Goal: Communication & Community: Participate in discussion

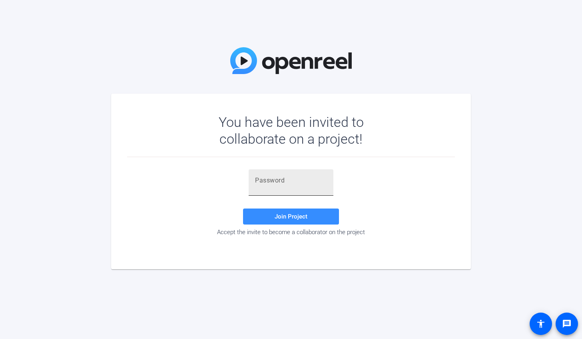
click at [284, 184] on input "text" at bounding box center [291, 181] width 72 height 10
paste input "{kHTa6"
type input "{kHTa6"
click at [279, 216] on span "Join Project" at bounding box center [291, 216] width 33 height 7
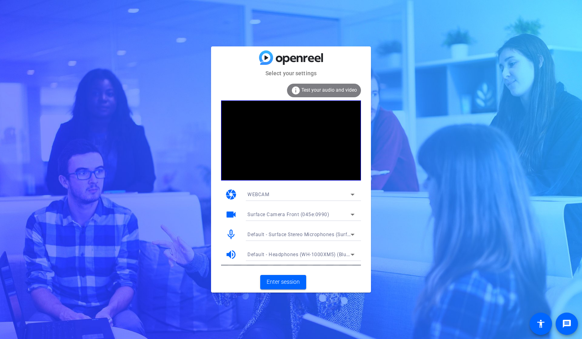
click at [351, 194] on icon at bounding box center [353, 195] width 10 height 10
click at [351, 194] on div at bounding box center [291, 169] width 582 height 339
click at [351, 194] on icon at bounding box center [353, 195] width 10 height 10
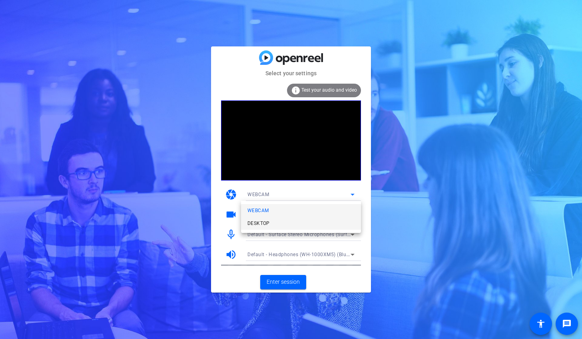
click at [325, 219] on mat-option "DESKTOP" at bounding box center [301, 223] width 120 height 13
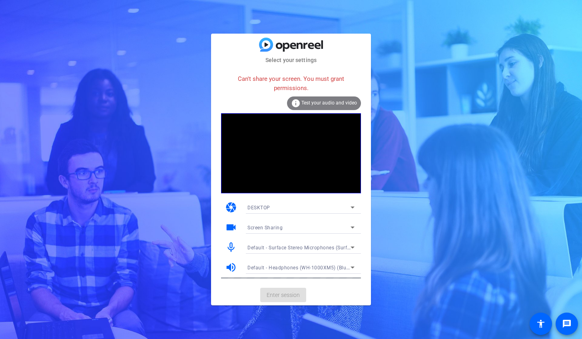
click at [351, 206] on icon at bounding box center [353, 207] width 10 height 10
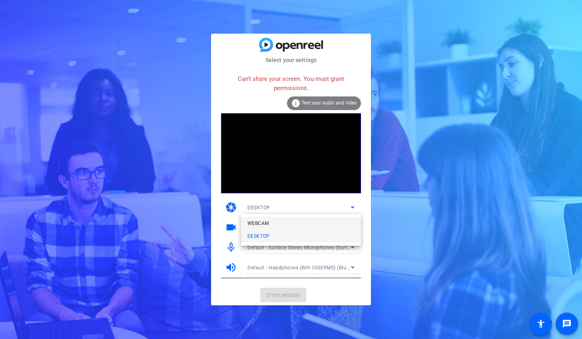
click at [329, 220] on mat-option "WEBCAM" at bounding box center [301, 223] width 120 height 13
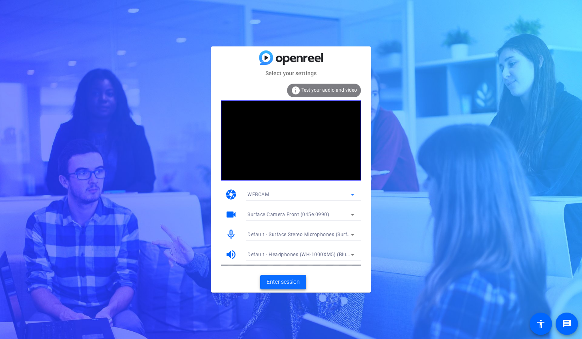
click at [297, 280] on span "Enter session" at bounding box center [283, 281] width 33 height 8
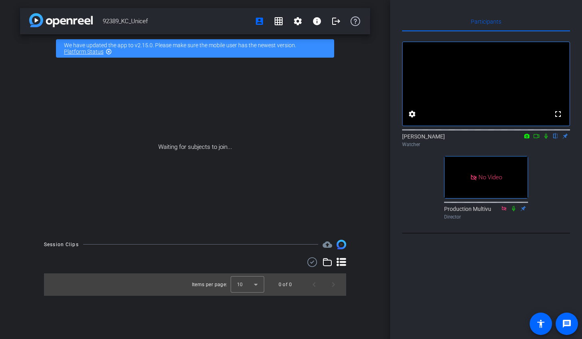
click at [538, 139] on icon at bounding box center [536, 136] width 6 height 6
click at [555, 139] on icon at bounding box center [556, 136] width 6 height 6
click at [549, 202] on div "No Video [PERSON_NAME] Watcher No Video Production Multivu Director" at bounding box center [486, 127] width 168 height 191
click at [558, 170] on div "No Video [PERSON_NAME] Watcher No Video Production Multivu Director" at bounding box center [486, 127] width 168 height 191
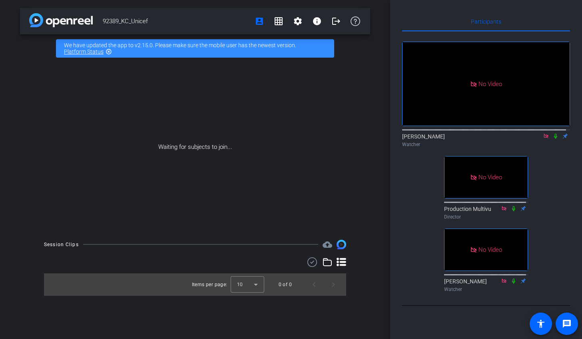
scroll to position [44, 0]
click at [557, 226] on div "No Video [PERSON_NAME] Watcher No Video Production Multivu Director No Video [P…" at bounding box center [486, 163] width 168 height 263
click at [554, 134] on icon at bounding box center [555, 136] width 3 height 5
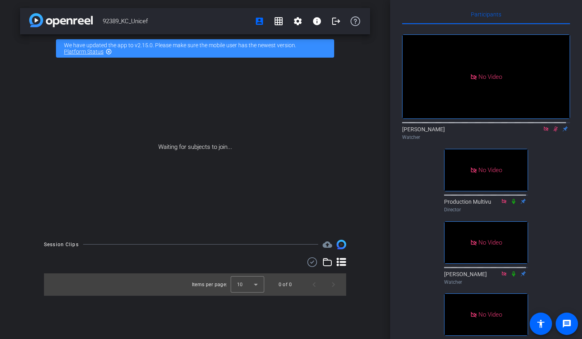
scroll to position [0, 0]
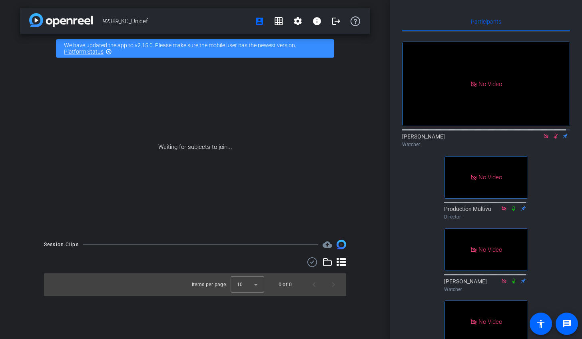
click at [554, 139] on icon at bounding box center [556, 136] width 6 height 6
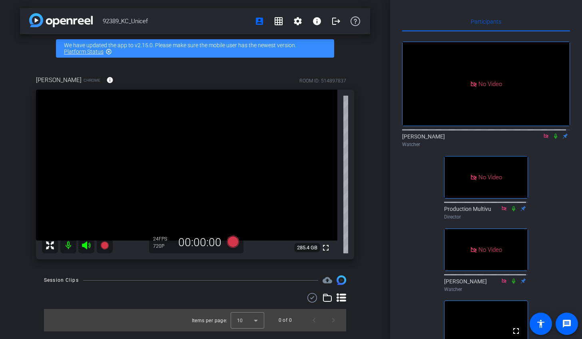
click at [543, 139] on icon at bounding box center [546, 136] width 6 height 6
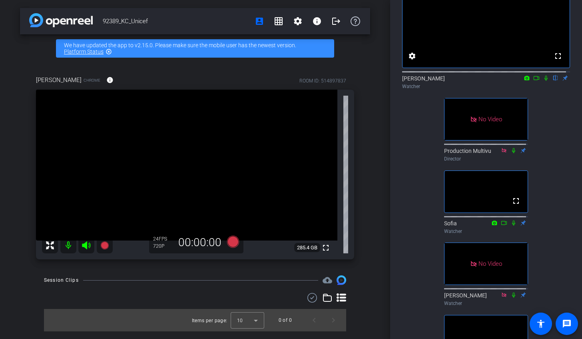
scroll to position [58, 0]
click at [533, 81] on icon at bounding box center [536, 79] width 6 height 6
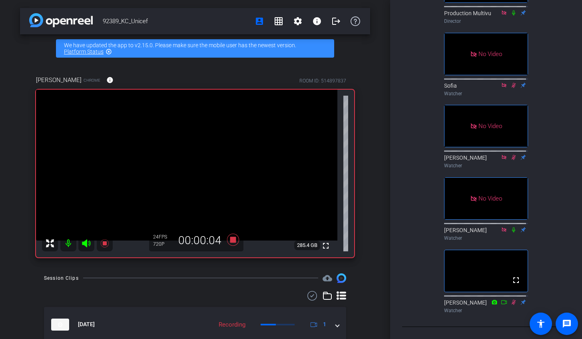
scroll to position [0, 0]
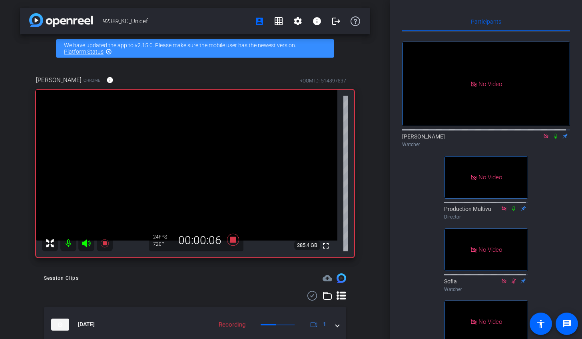
click at [553, 139] on icon at bounding box center [556, 136] width 6 height 6
click at [563, 160] on div "No Video [PERSON_NAME] Watcher No Video Production Multivu Director No Video So…" at bounding box center [486, 272] width 168 height 480
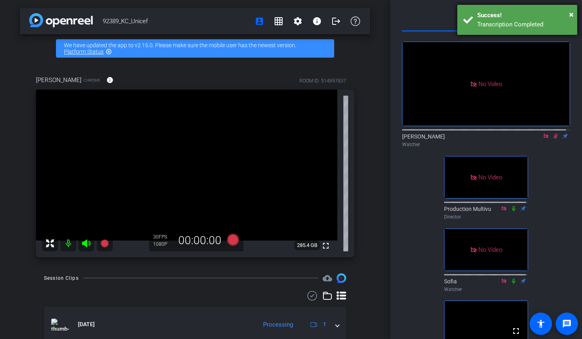
click at [489, 21] on div "Transcription Completed" at bounding box center [524, 24] width 94 height 9
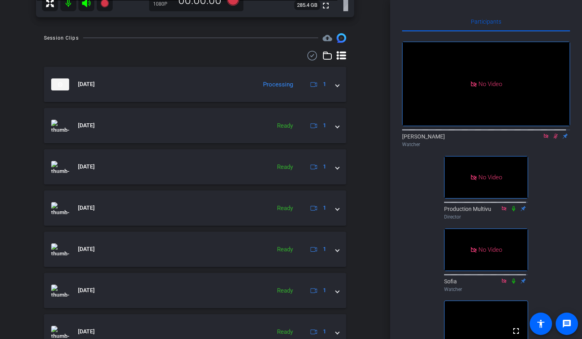
scroll to position [402, 0]
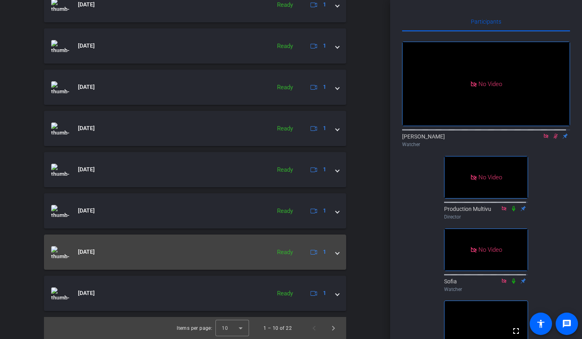
click at [336, 253] on span at bounding box center [337, 251] width 3 height 8
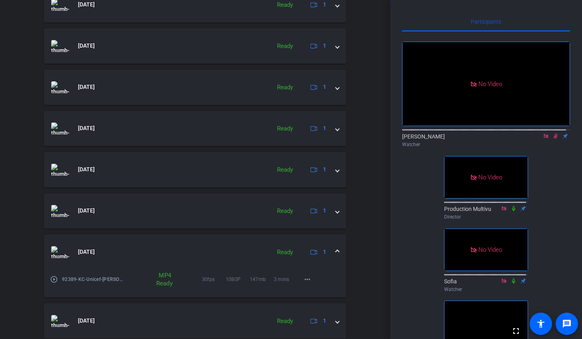
click at [336, 253] on span at bounding box center [337, 251] width 3 height 8
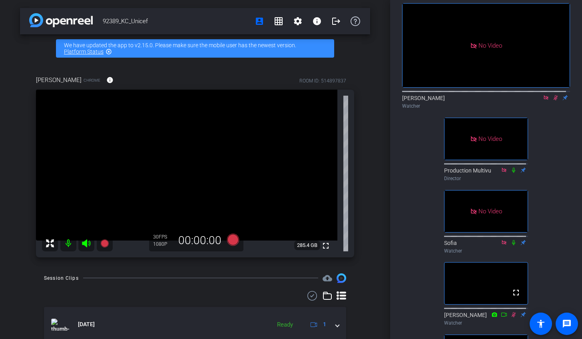
scroll to position [0, 0]
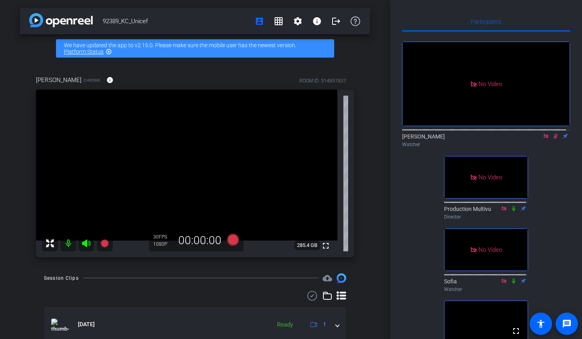
click at [527, 182] on div "No Video [PERSON_NAME] Watcher No Video Production Multivu Director No Video So…" at bounding box center [486, 272] width 168 height 480
click at [553, 139] on icon at bounding box center [556, 136] width 6 height 6
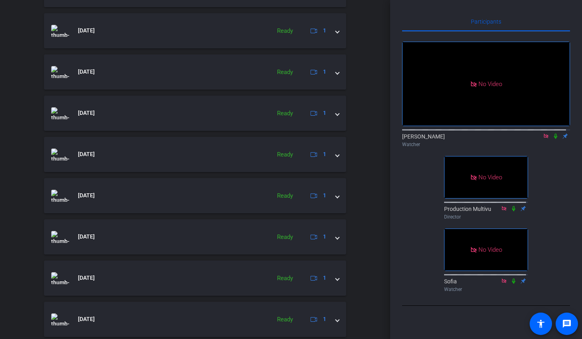
scroll to position [368, 0]
